Goal: Transaction & Acquisition: Purchase product/service

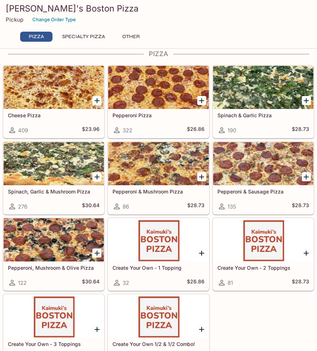
scroll to position [45, 0]
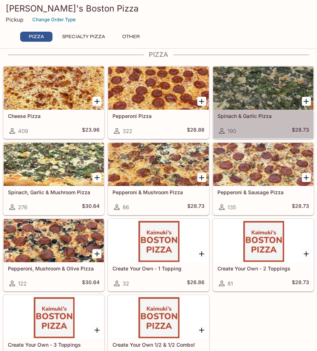
click at [259, 111] on div "Spinach & Garlic Pizza 190 $28.73" at bounding box center [263, 124] width 100 height 29
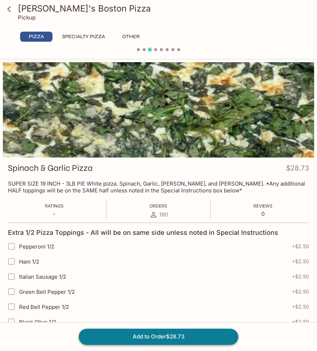
click at [184, 333] on button "Add to Order $28.73" at bounding box center [159, 337] width 160 height 16
